Goal: Book appointment/travel/reservation

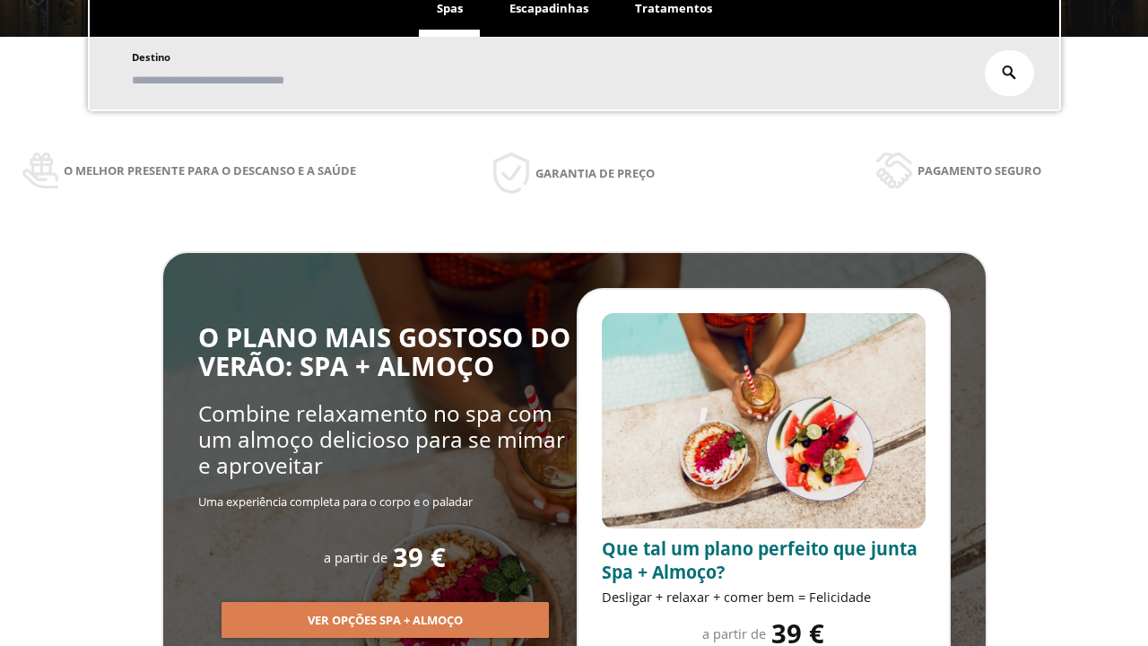
scroll to position [305, 0]
click at [549, 9] on span "Escapadinhas" at bounding box center [548, 8] width 79 height 16
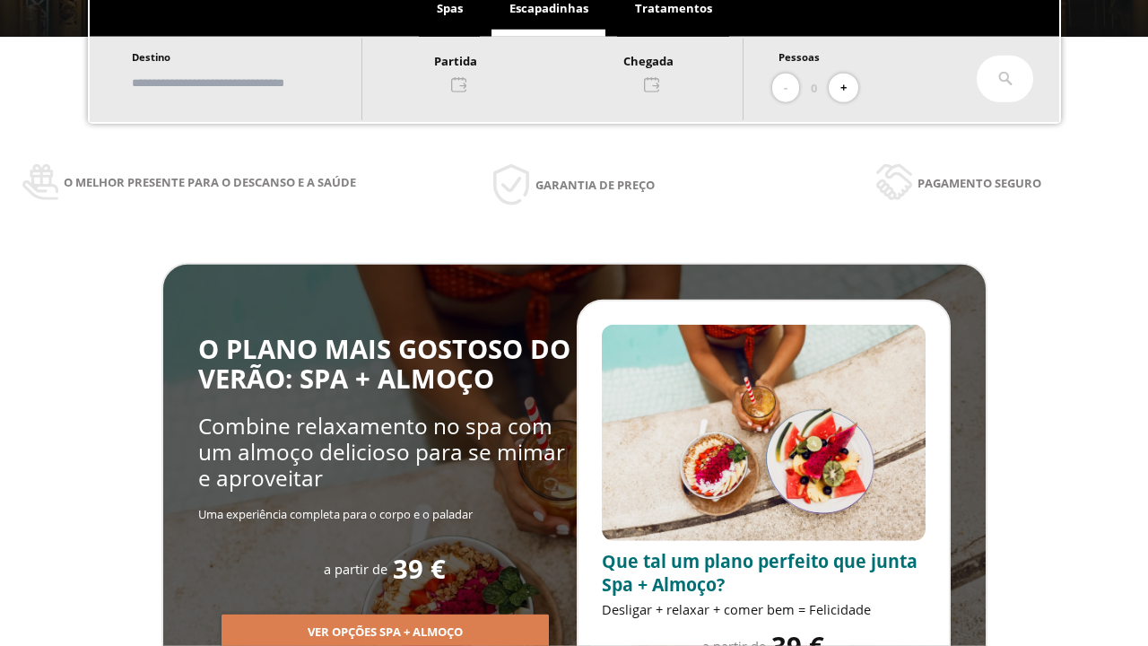
click at [253, 82] on input "text" at bounding box center [237, 82] width 223 height 31
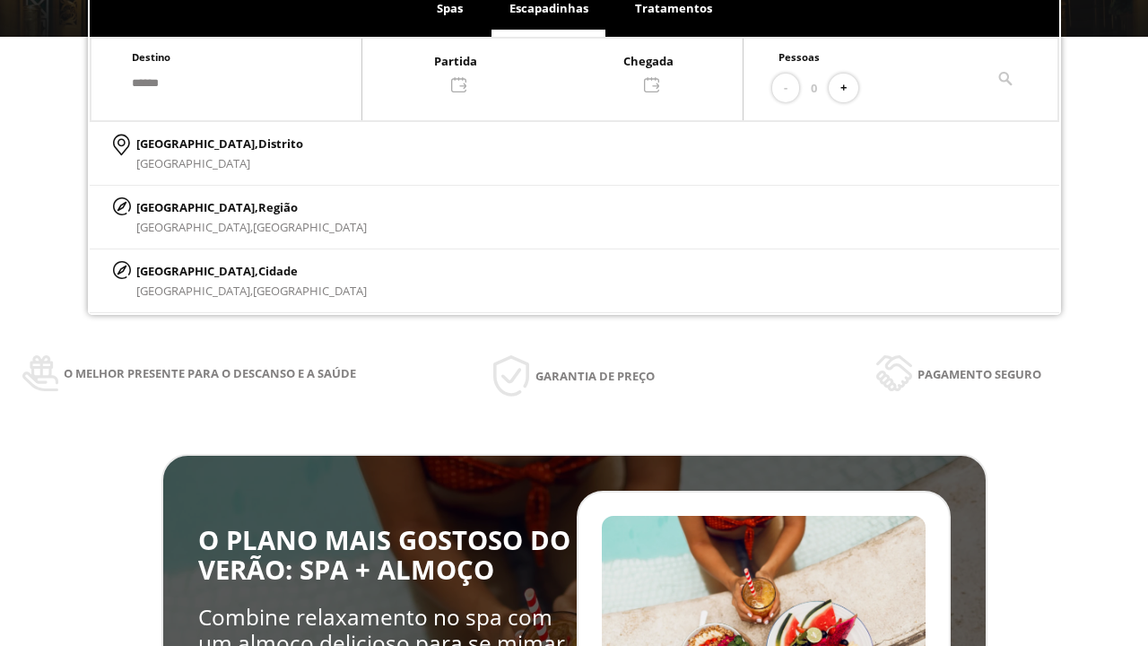
type input "******"
click at [179, 270] on p "[GEOGRAPHIC_DATA], Cidade" at bounding box center [251, 271] width 230 height 20
click at [570, 71] on div at bounding box center [552, 71] width 380 height 43
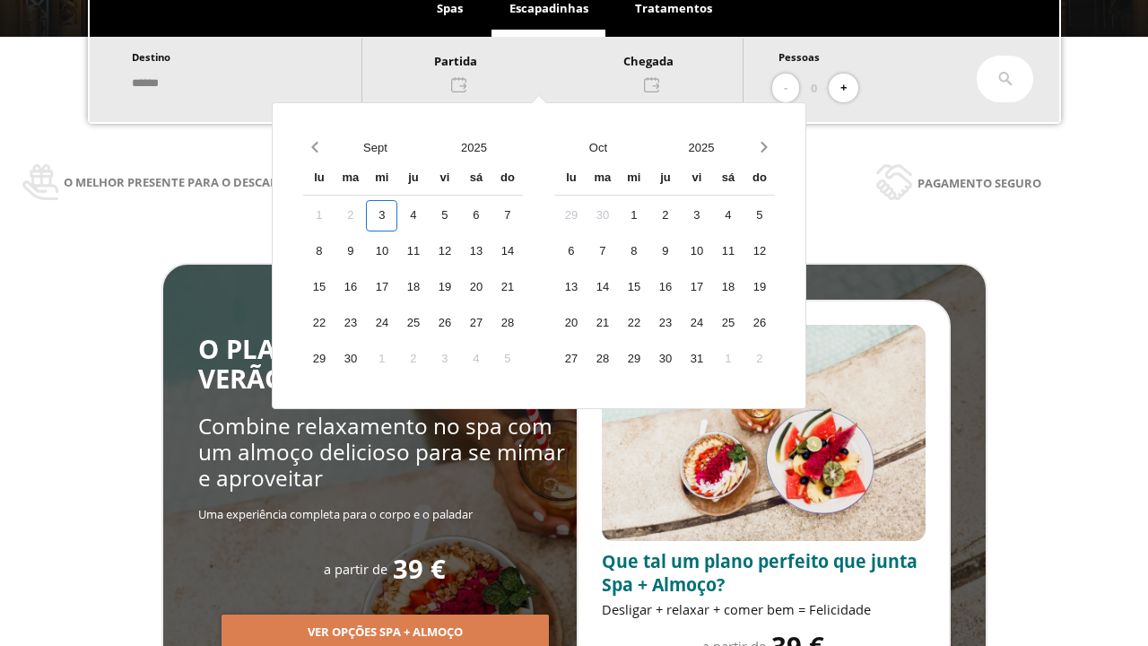
click at [460, 215] on div "5" at bounding box center [444, 215] width 31 height 31
click at [491, 215] on div "6" at bounding box center [475, 215] width 31 height 31
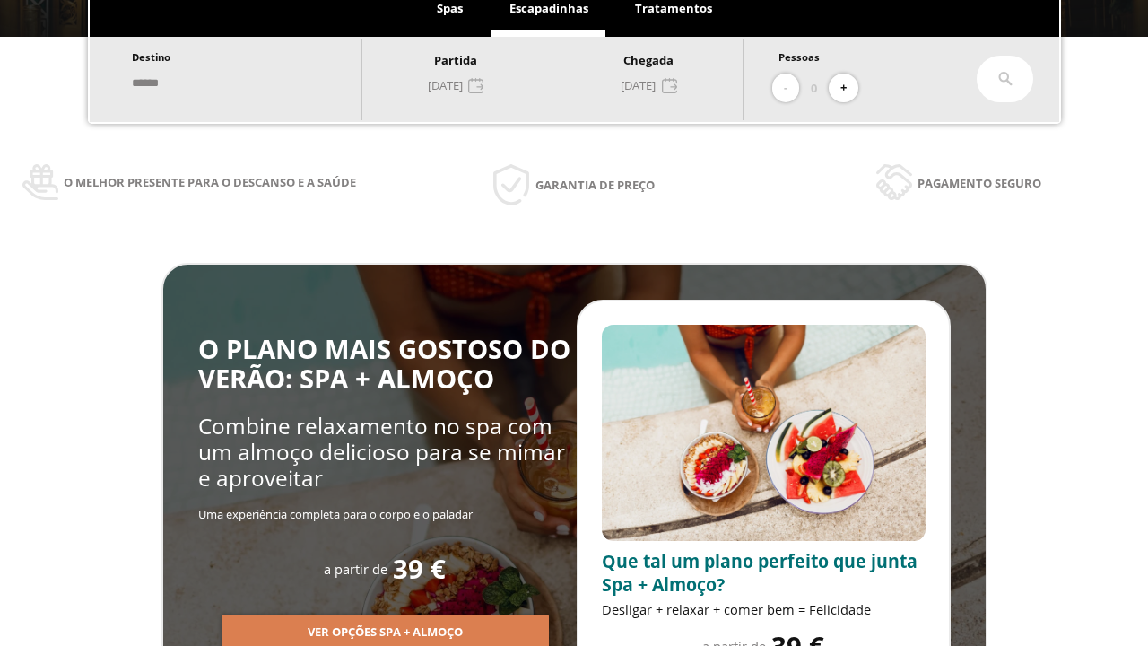
click at [849, 88] on button "+" at bounding box center [844, 89] width 30 height 30
click at [1005, 79] on icon at bounding box center [1005, 79] width 14 height 14
